Goal: Check status: Check status

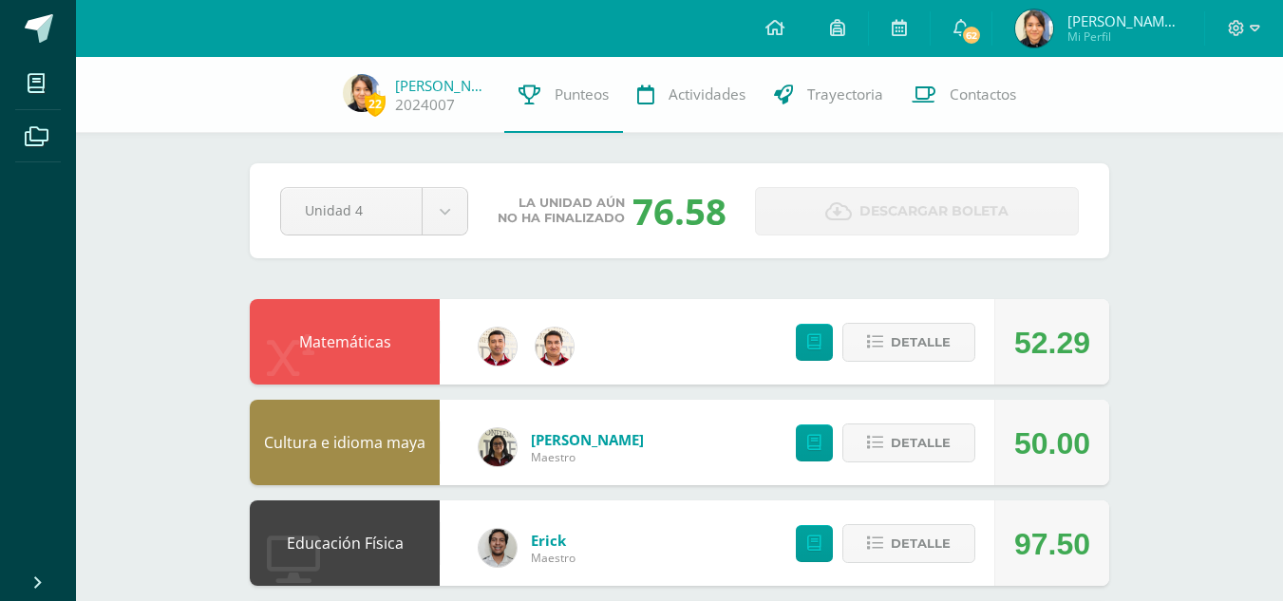
scroll to position [661, 0]
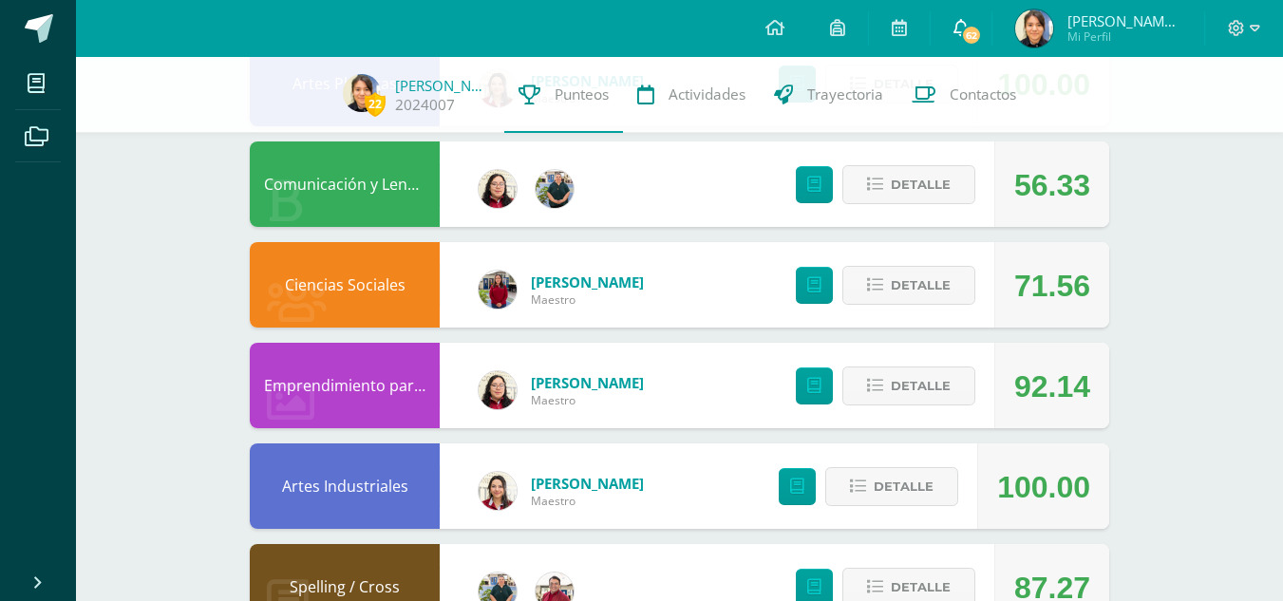
click at [976, 45] on span "62" at bounding box center [971, 35] width 21 height 21
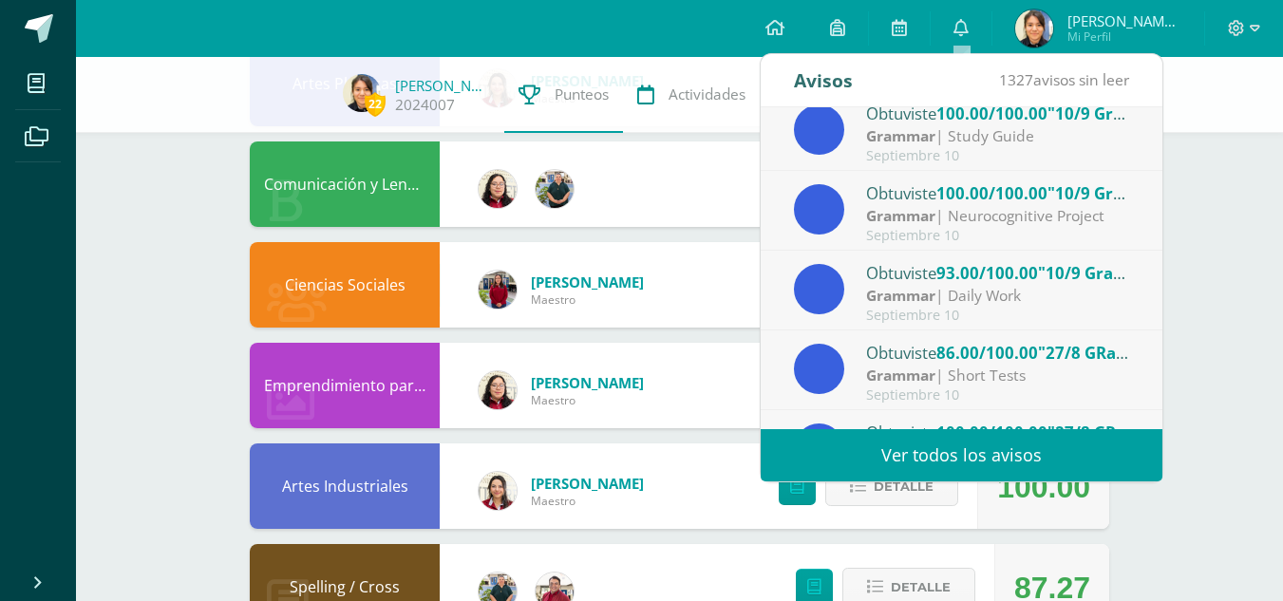
scroll to position [316, 0]
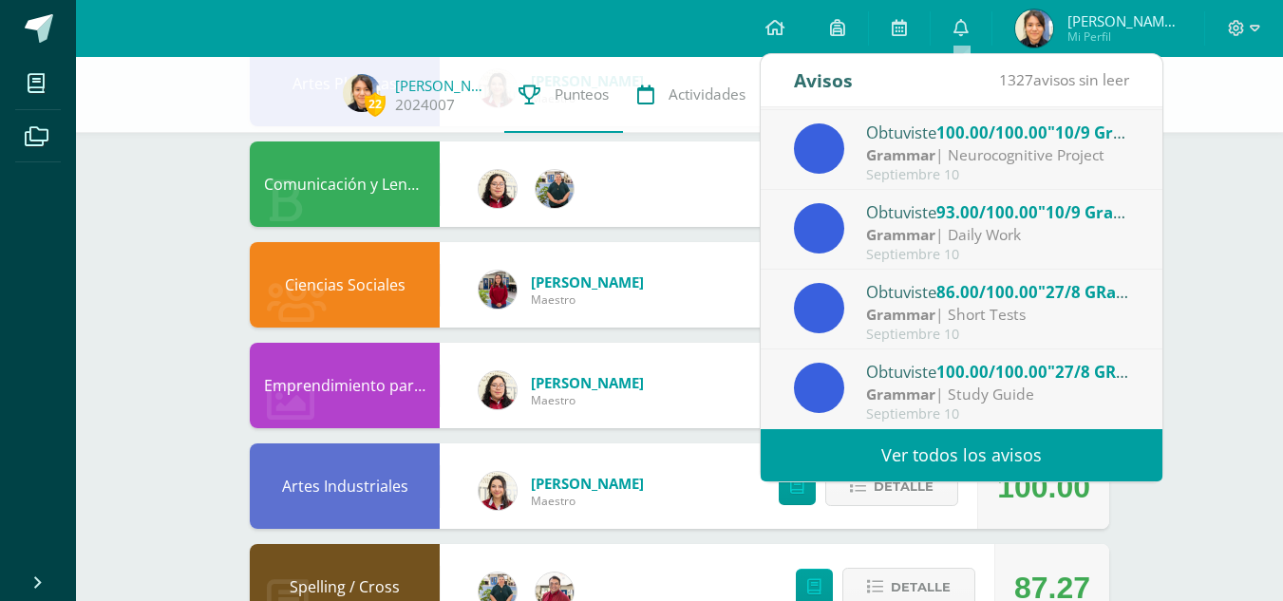
click at [960, 445] on link "Ver todos los avisos" at bounding box center [962, 455] width 402 height 52
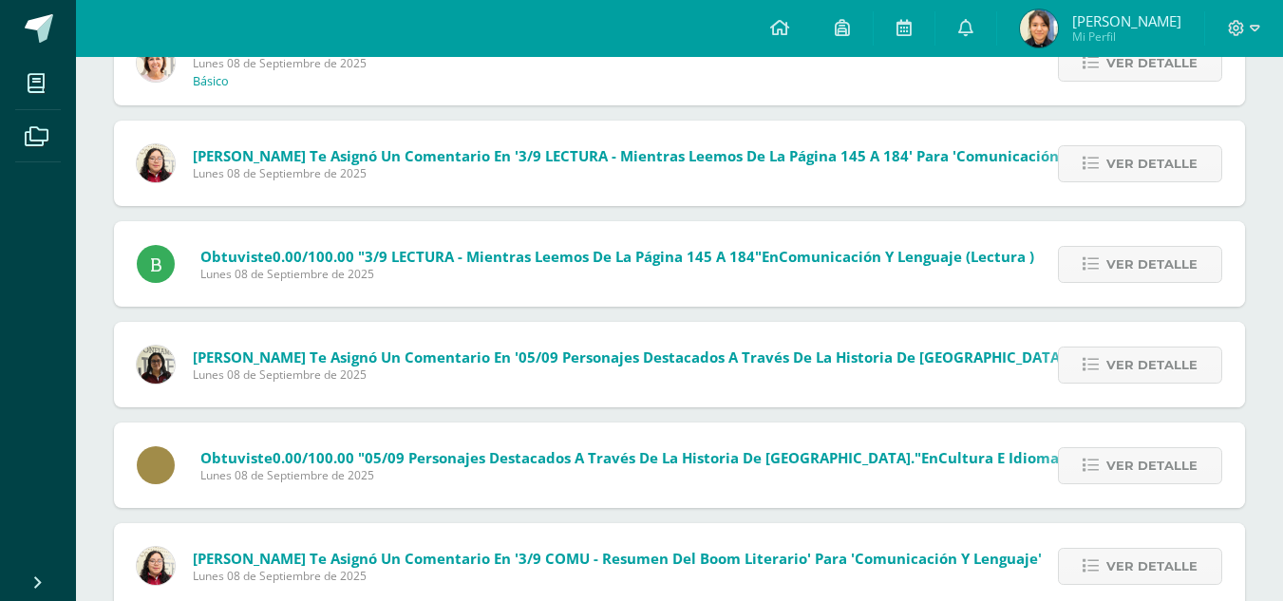
scroll to position [2332, 0]
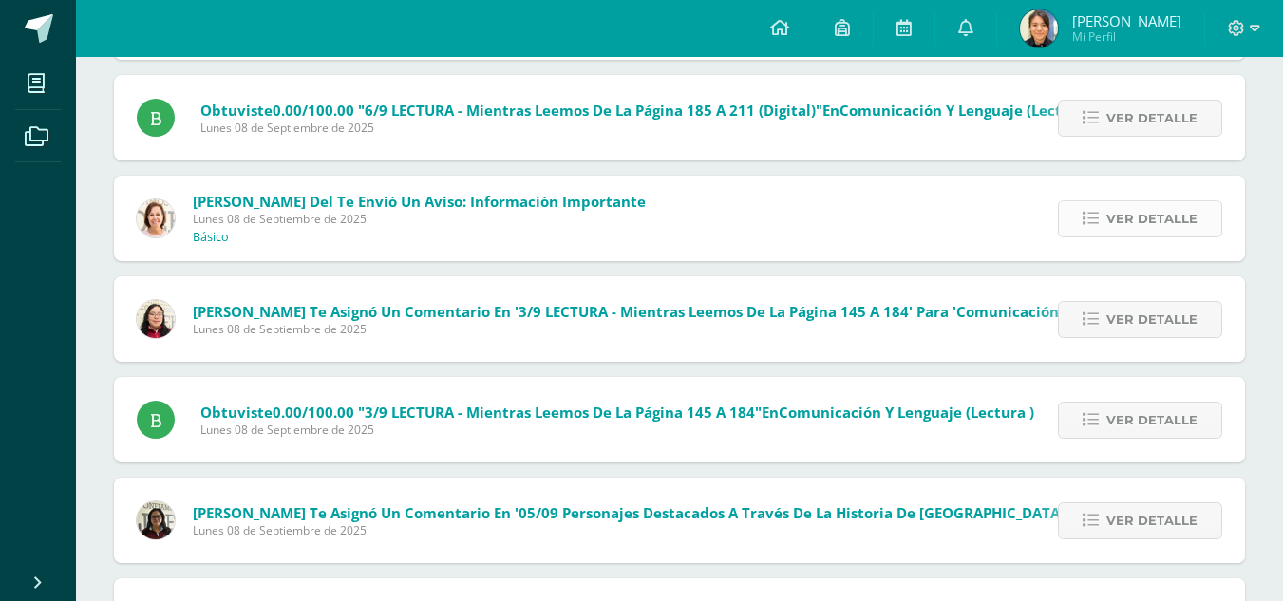
click at [1160, 227] on span "Ver detalle" at bounding box center [1151, 218] width 91 height 35
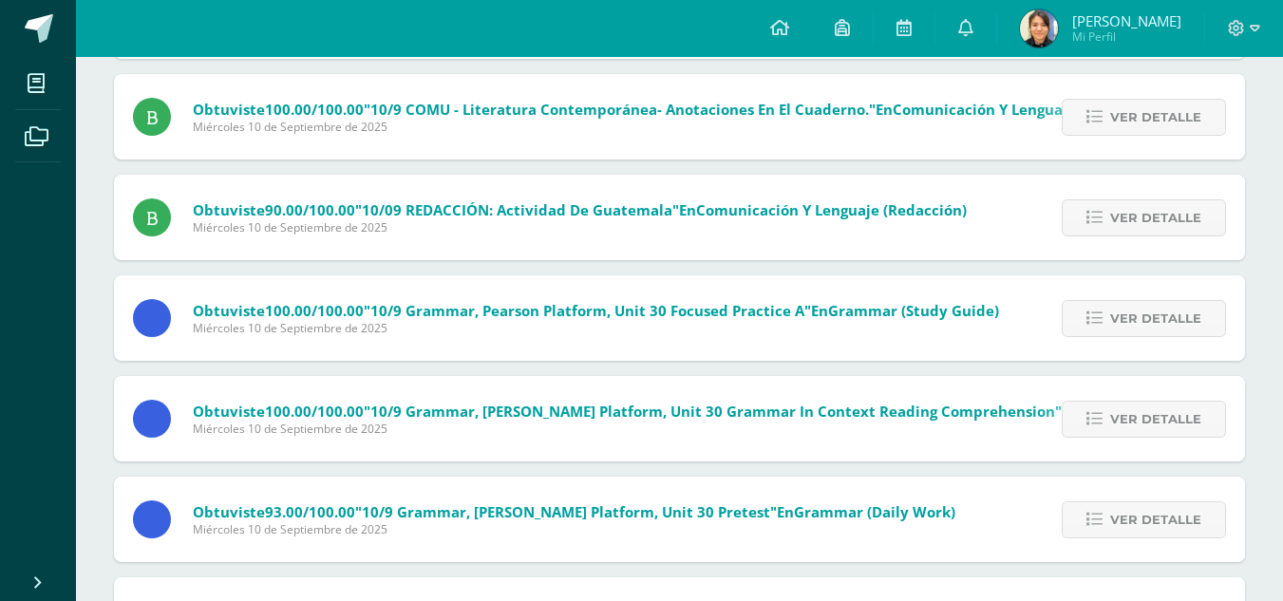
scroll to position [0, 0]
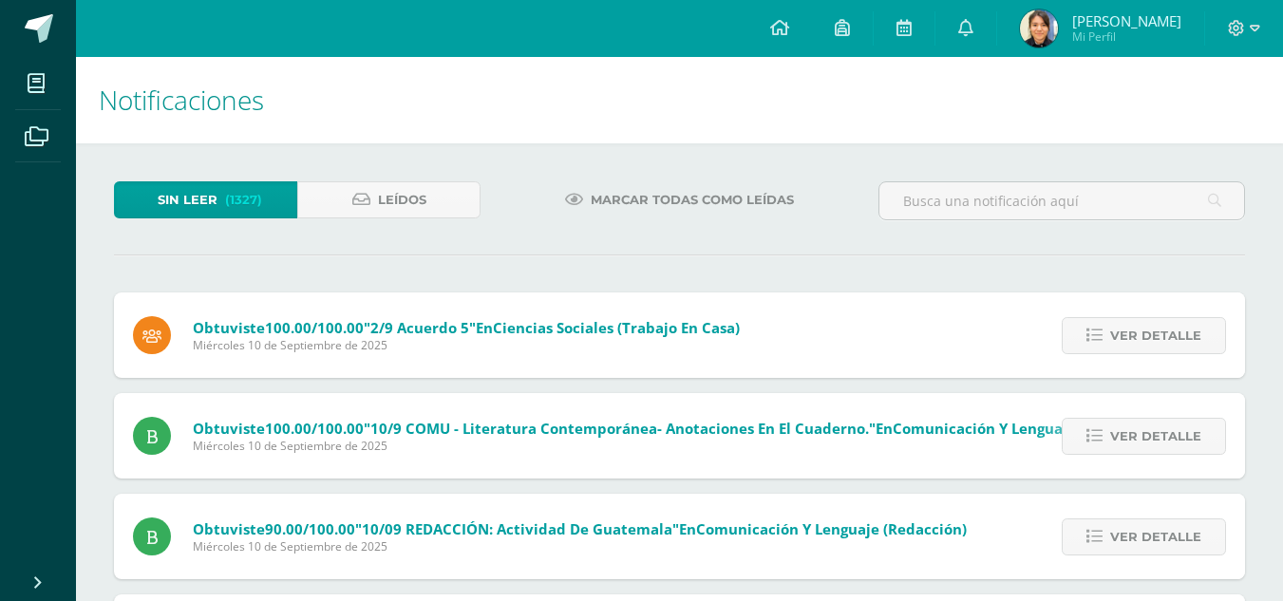
click at [1053, 47] on span "[PERSON_NAME] Mi Perfil" at bounding box center [1100, 28] width 169 height 38
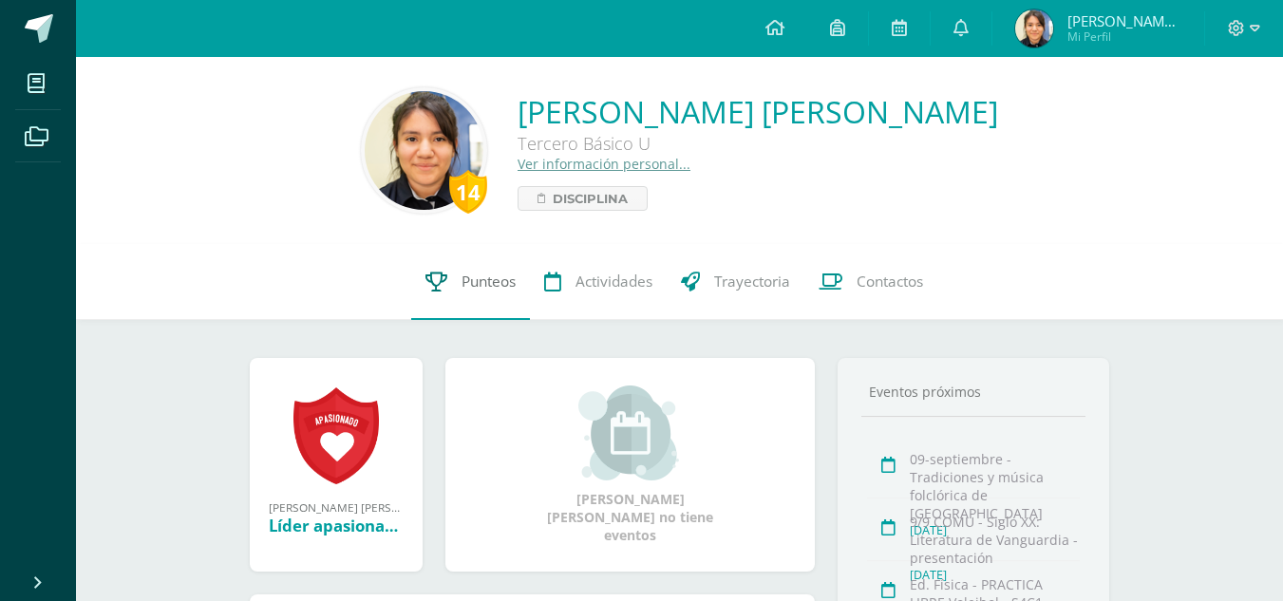
click at [424, 299] on link "Punteos" at bounding box center [470, 282] width 119 height 76
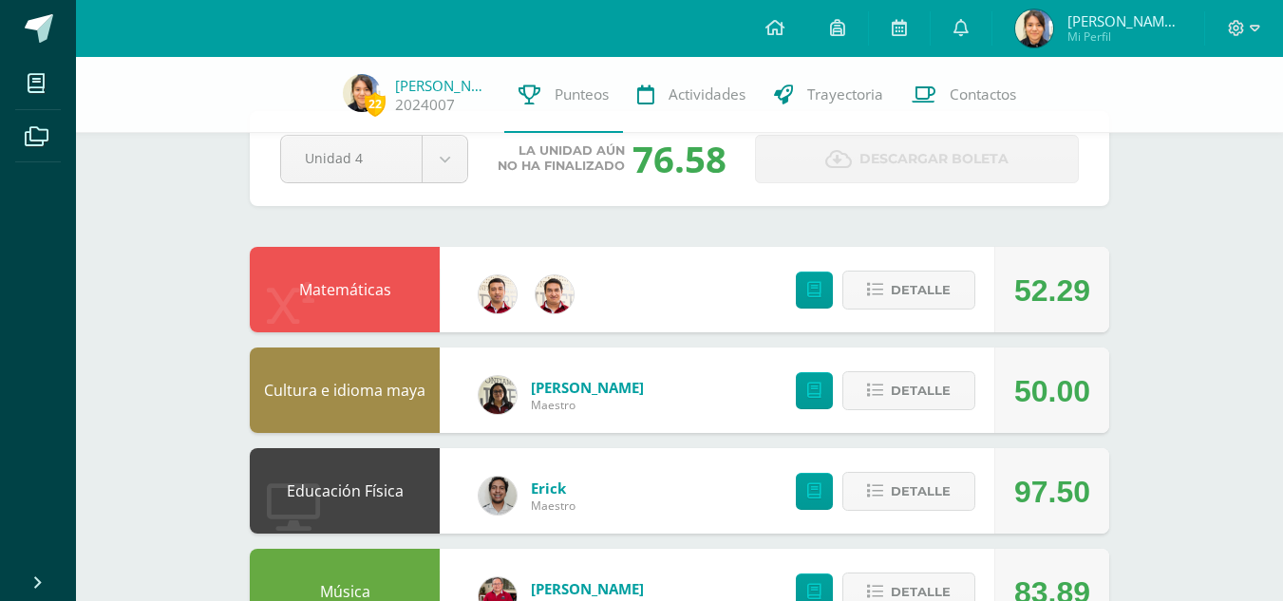
scroll to position [58, 0]
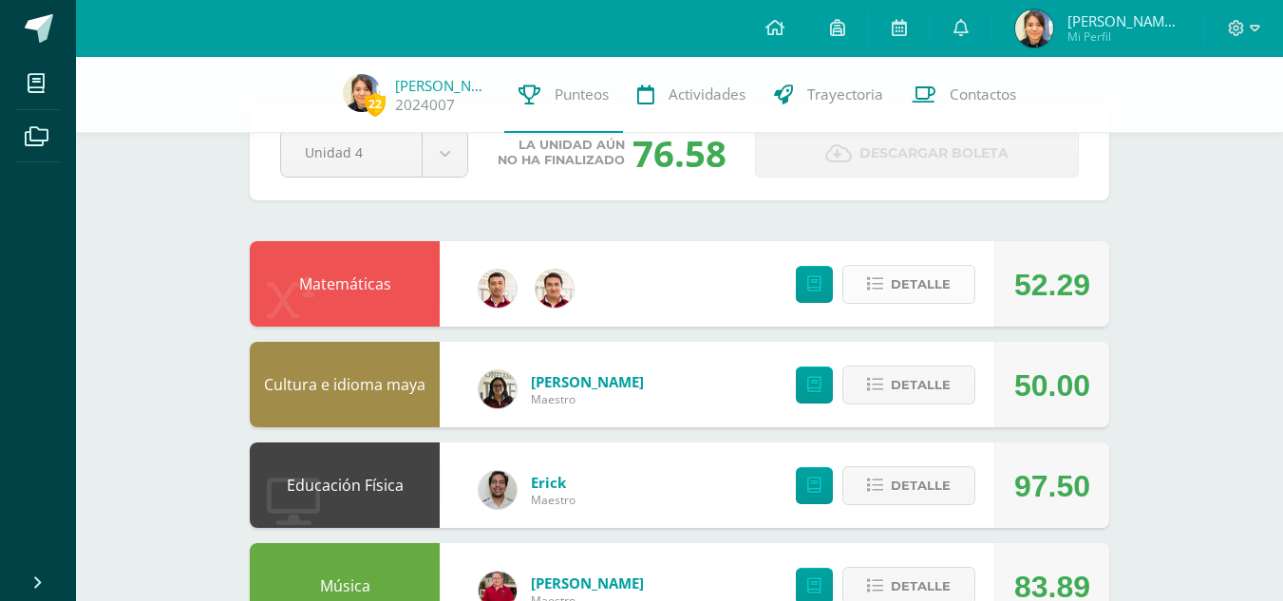
click at [940, 297] on span "Detalle" at bounding box center [921, 284] width 60 height 35
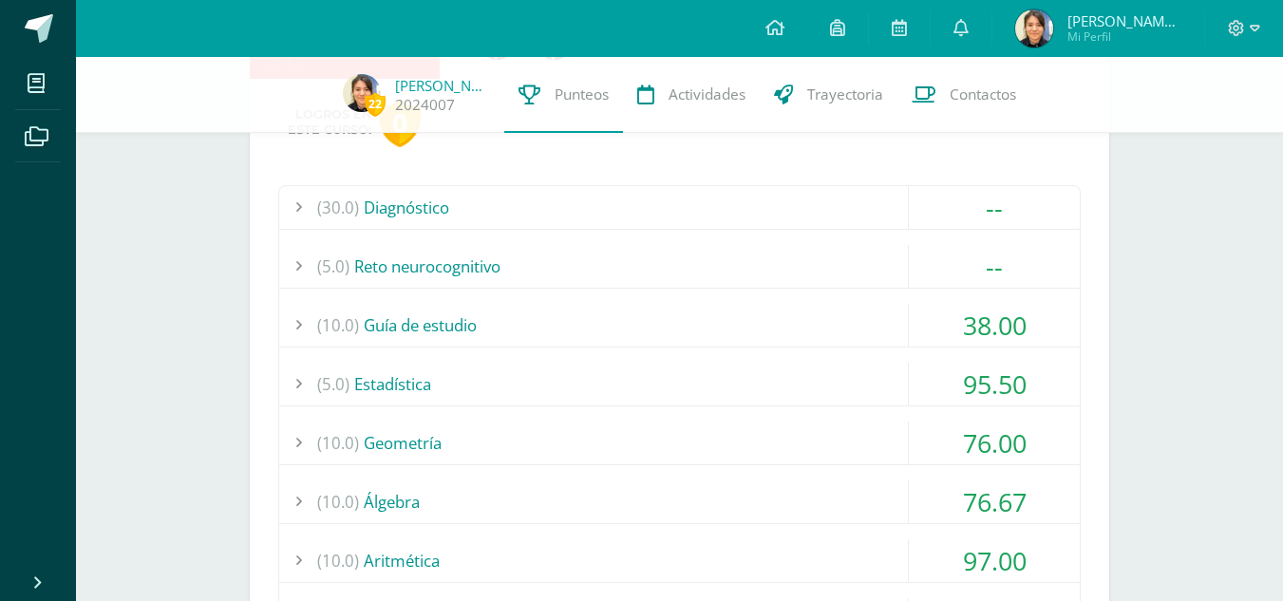
scroll to position [320, 0]
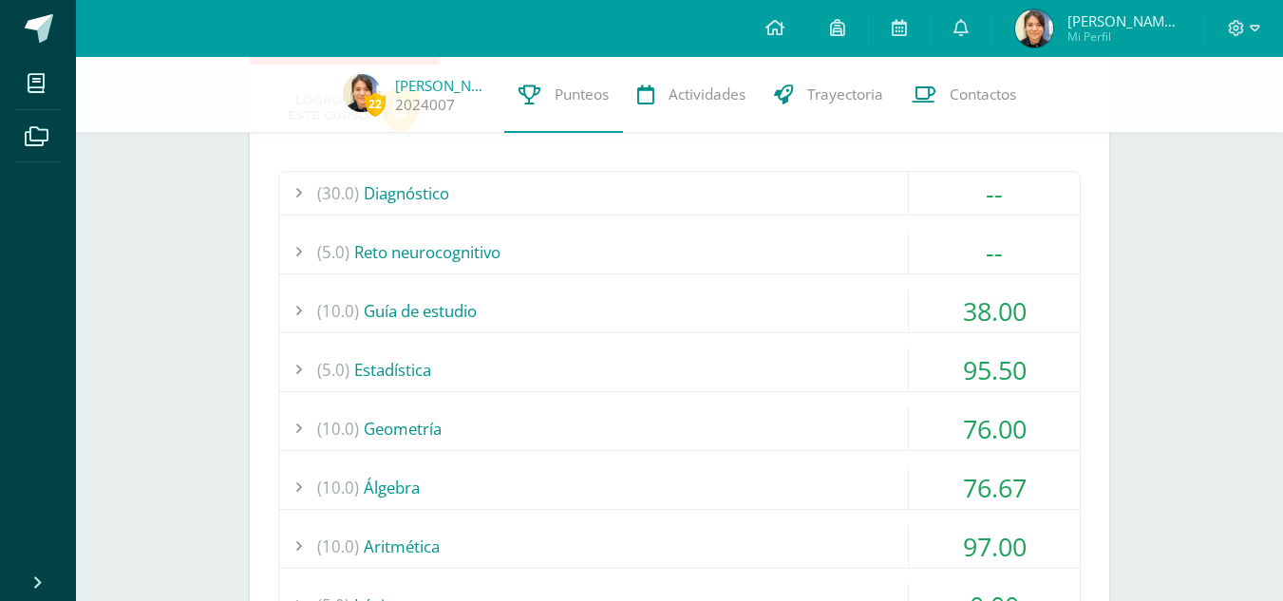
click at [849, 296] on div "(10.0) Guía de estudio" at bounding box center [679, 311] width 801 height 43
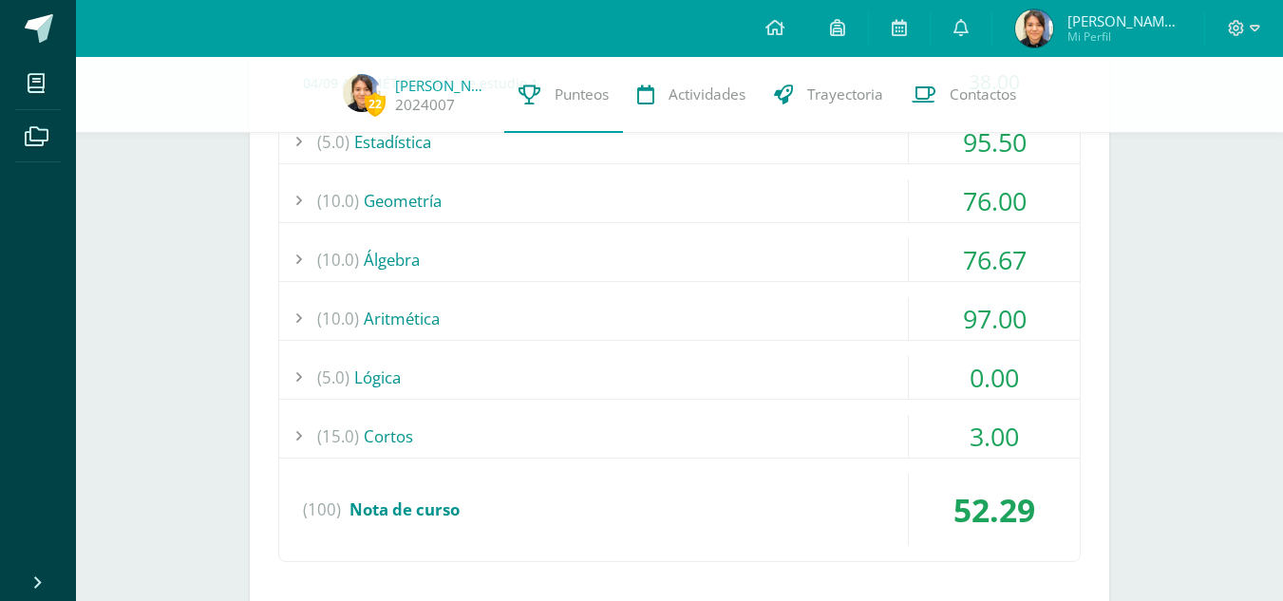
scroll to position [594, 0]
click at [712, 369] on div "(5.0) Lógica" at bounding box center [679, 376] width 801 height 43
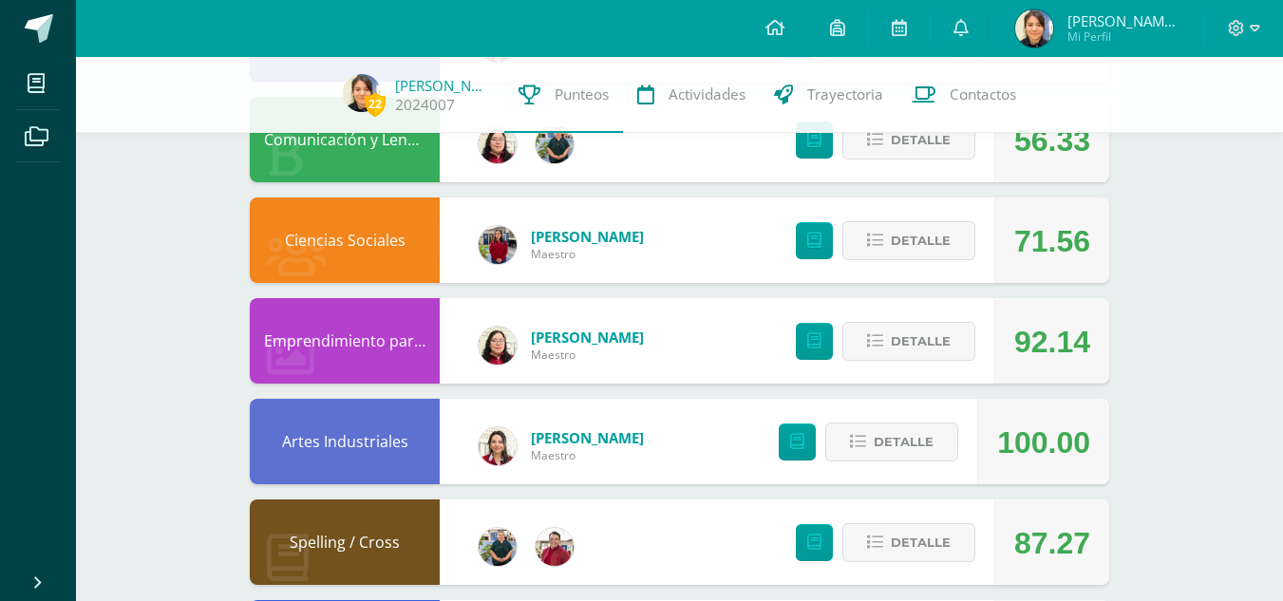
scroll to position [1528, 0]
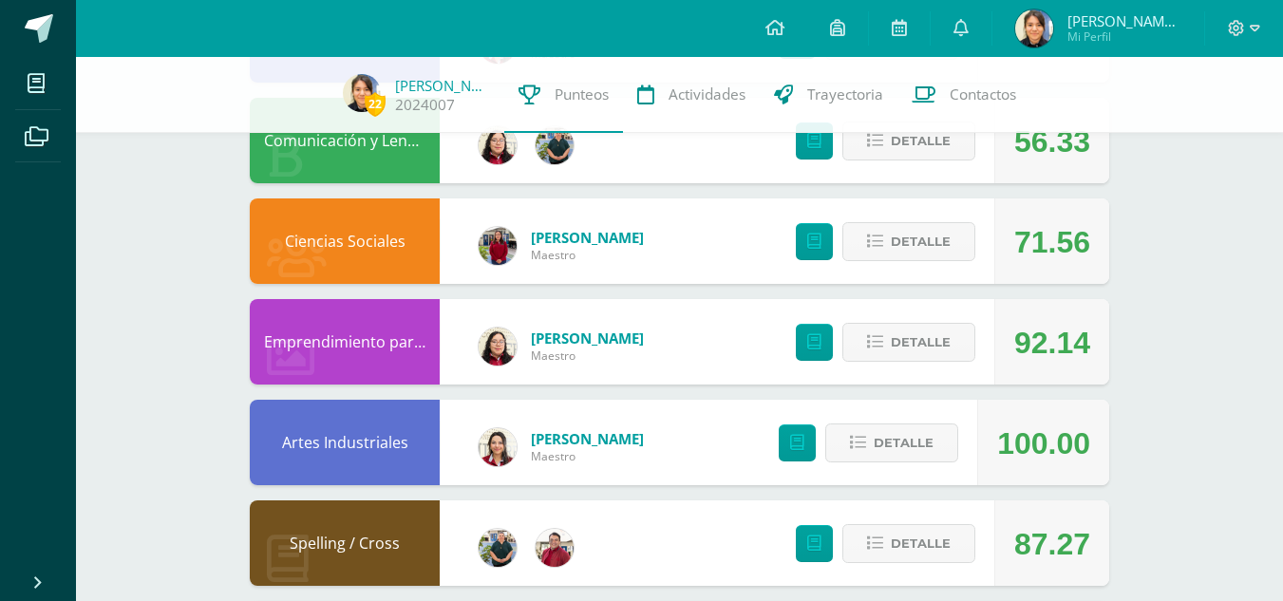
click at [932, 161] on div "Detalle" at bounding box center [880, 140] width 227 height 85
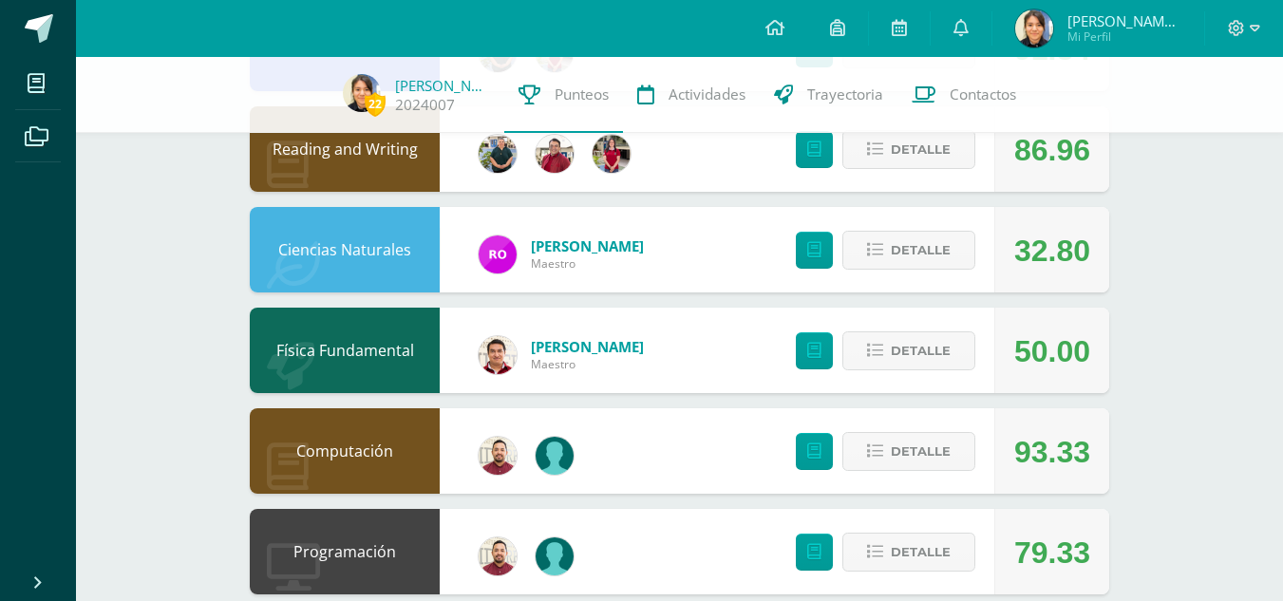
scroll to position [2155, 0]
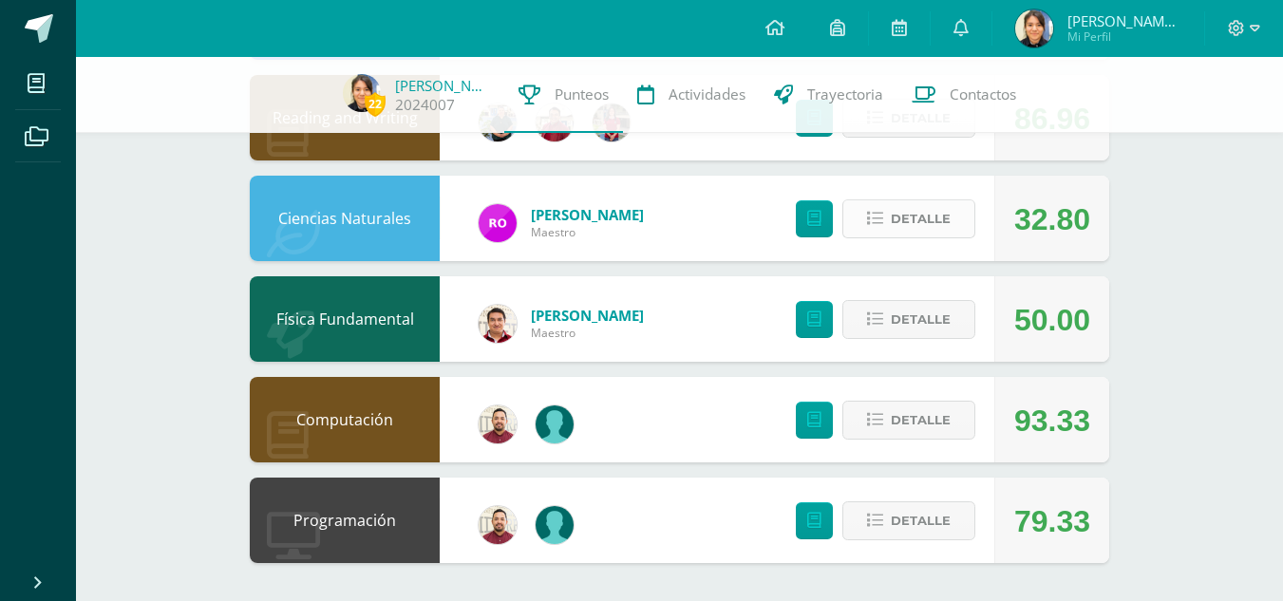
click at [901, 217] on span "Detalle" at bounding box center [921, 218] width 60 height 35
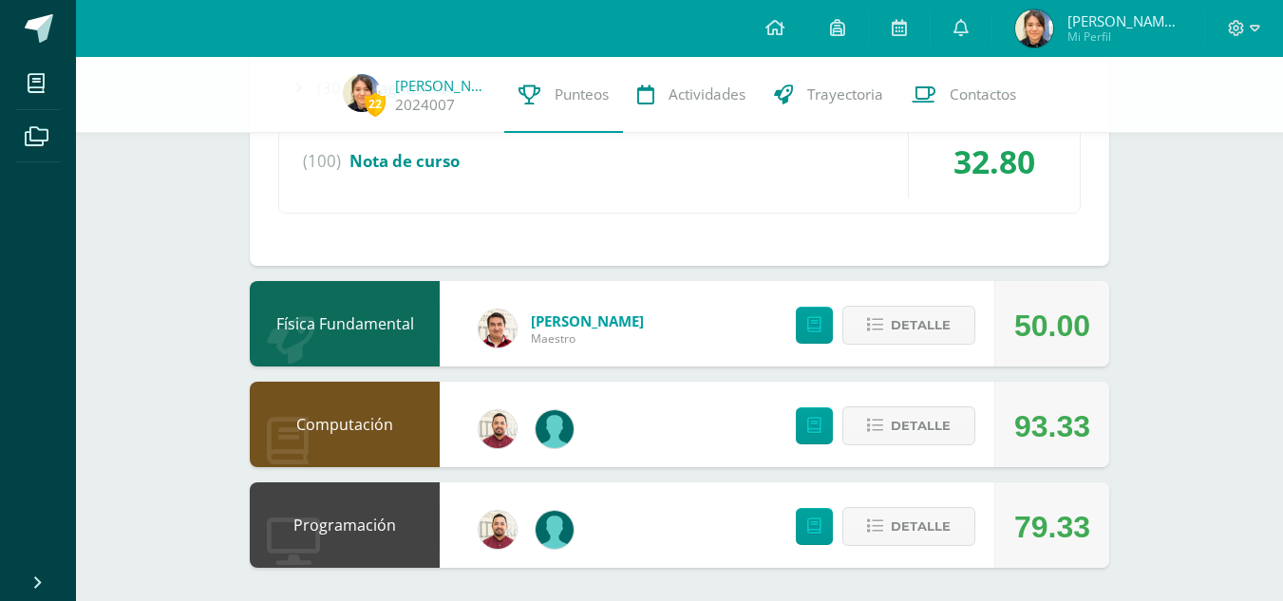
scroll to position [2814, 0]
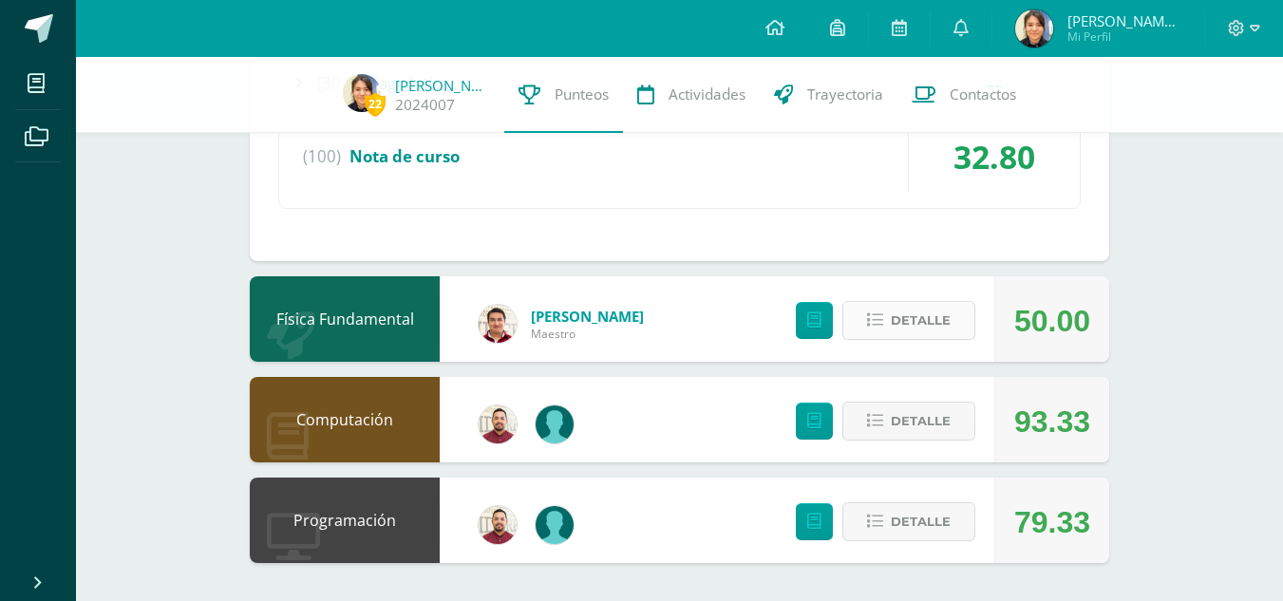
click at [913, 322] on span "Detalle" at bounding box center [921, 320] width 60 height 35
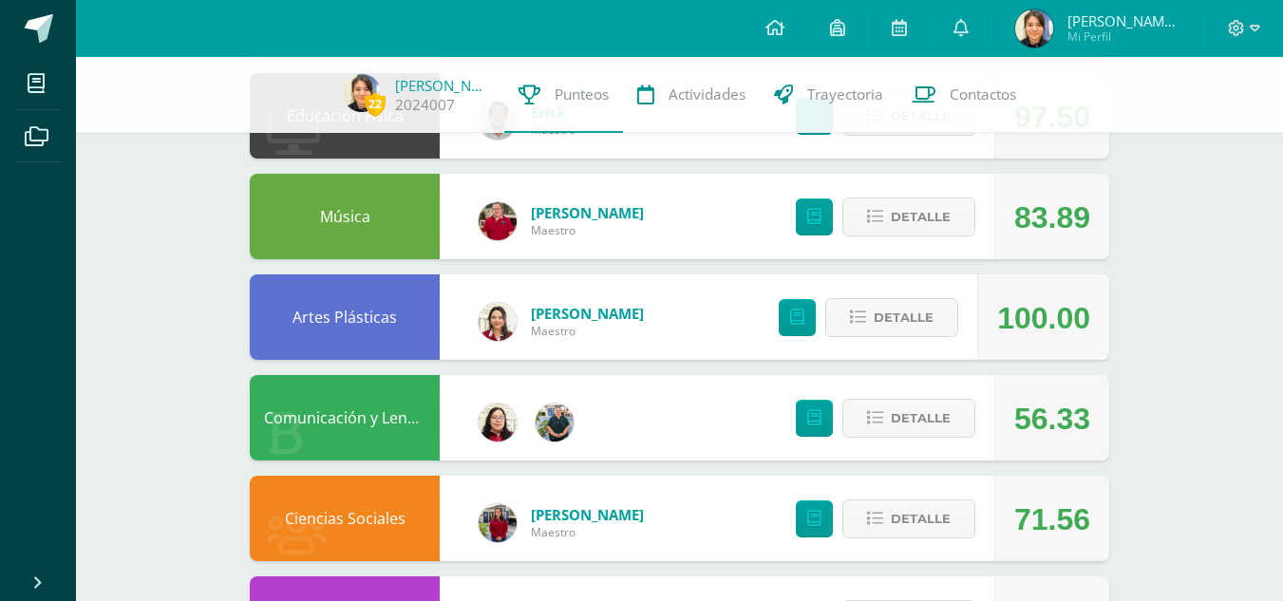
scroll to position [1253, 0]
